Goal: Navigation & Orientation: Find specific page/section

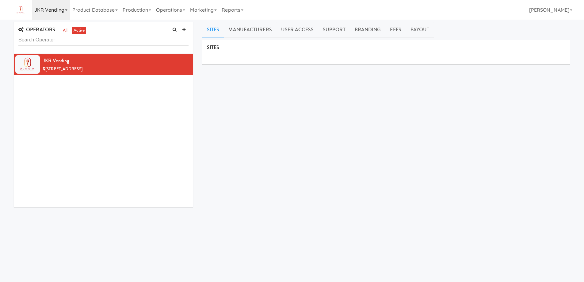
click at [65, 8] on link "JKR Vending" at bounding box center [51, 10] width 38 height 20
click at [63, 25] on input "throne" at bounding box center [78, 25] width 92 height 9
paste input "[PERSON_NAME] Munchi"
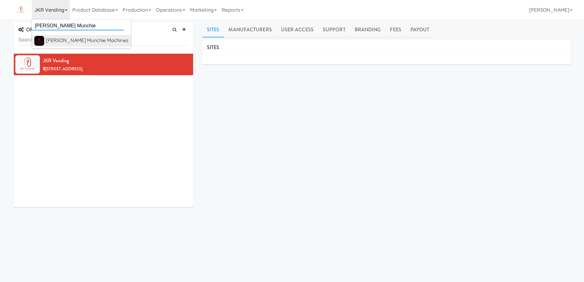
type input "[PERSON_NAME] Munchie"
click at [70, 39] on div "[PERSON_NAME] Munchie Machines" at bounding box center [87, 40] width 83 height 9
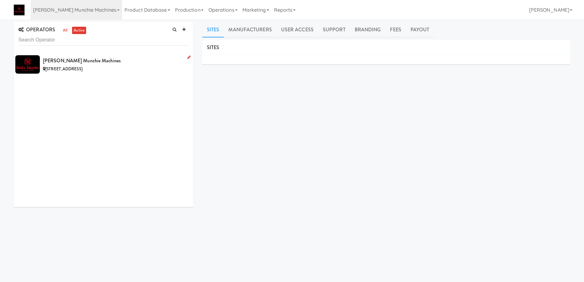
click at [138, 65] on div "[PERSON_NAME] Munchie Machines" at bounding box center [116, 60] width 146 height 9
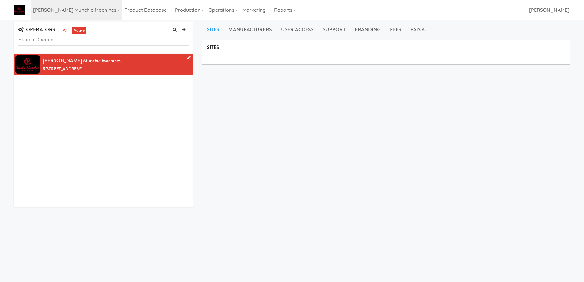
click at [130, 66] on div "351 Paseo Nuevo, Santa Barbara CA" at bounding box center [116, 69] width 146 height 8
click at [250, 122] on div "SITES MANUFACTURERS Buck's Munchie Machines USERS Name Company Registered No Us…" at bounding box center [386, 155] width 368 height 230
